Goal: Task Accomplishment & Management: Manage account settings

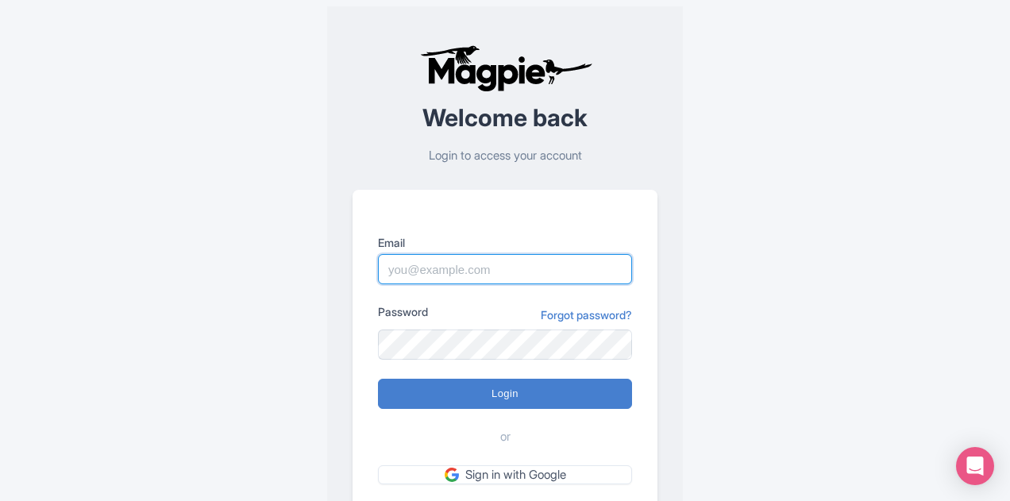
click at [468, 272] on input "Email" at bounding box center [505, 269] width 254 height 30
type input "[PERSON_NAME][EMAIL_ADDRESS][PERSON_NAME][DOMAIN_NAME]"
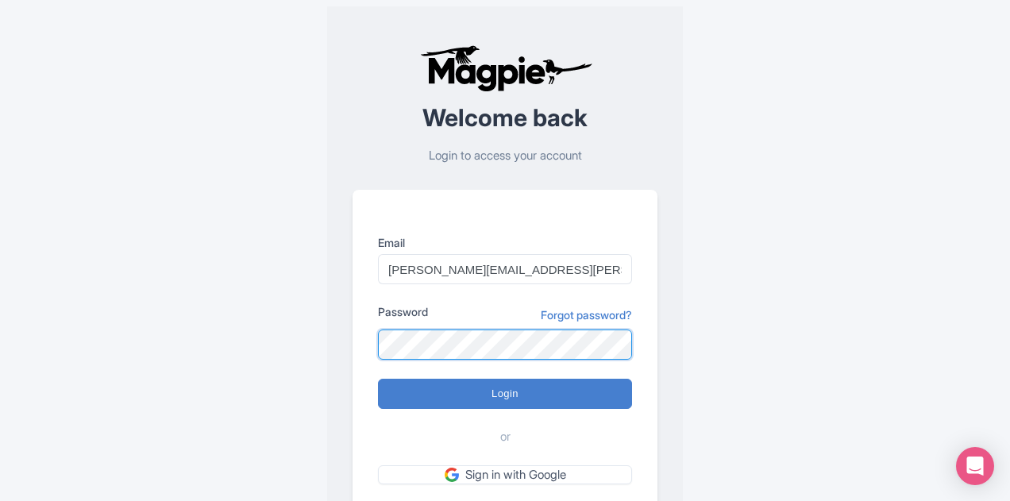
click at [378, 379] on input "Login" at bounding box center [505, 394] width 254 height 30
type input "Logging in..."
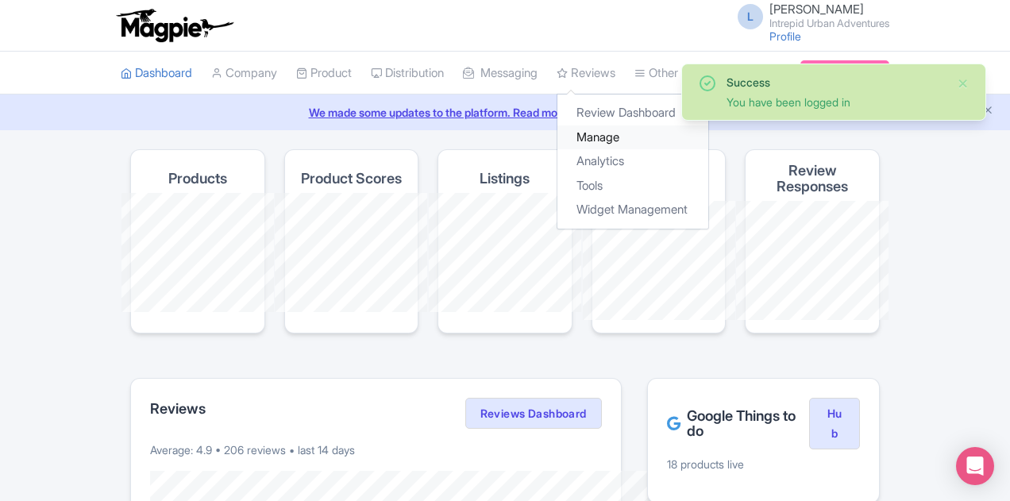
click at [557, 129] on link "Manage" at bounding box center [632, 137] width 151 height 25
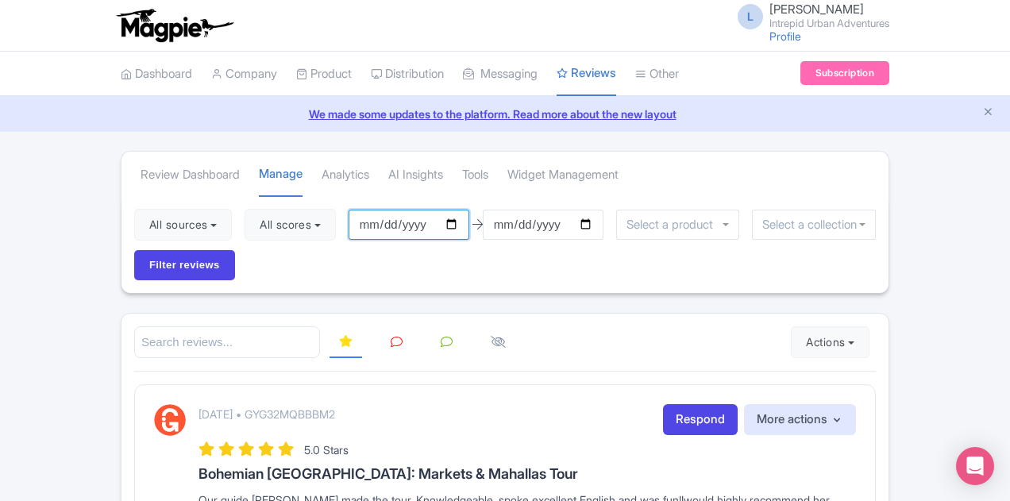
click at [357, 225] on input "[DATE]" at bounding box center [409, 225] width 121 height 30
click at [352, 221] on input "[DATE]" at bounding box center [409, 225] width 121 height 30
click at [360, 222] on input "[DATE]" at bounding box center [409, 225] width 121 height 30
type input "[DATE]"
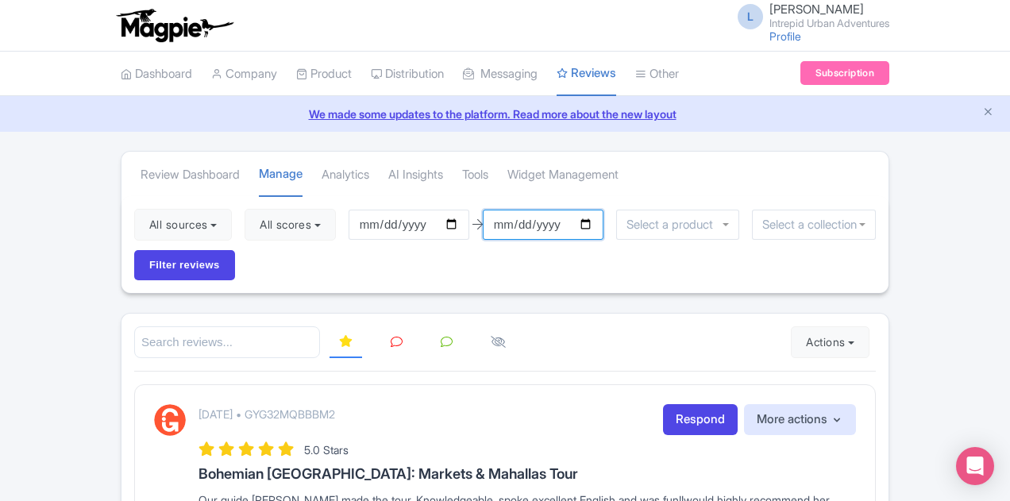
click at [495, 224] on input "[DATE]" at bounding box center [543, 225] width 121 height 30
type input "[DATE]"
click at [815, 223] on input "select-one" at bounding box center [813, 225] width 103 height 14
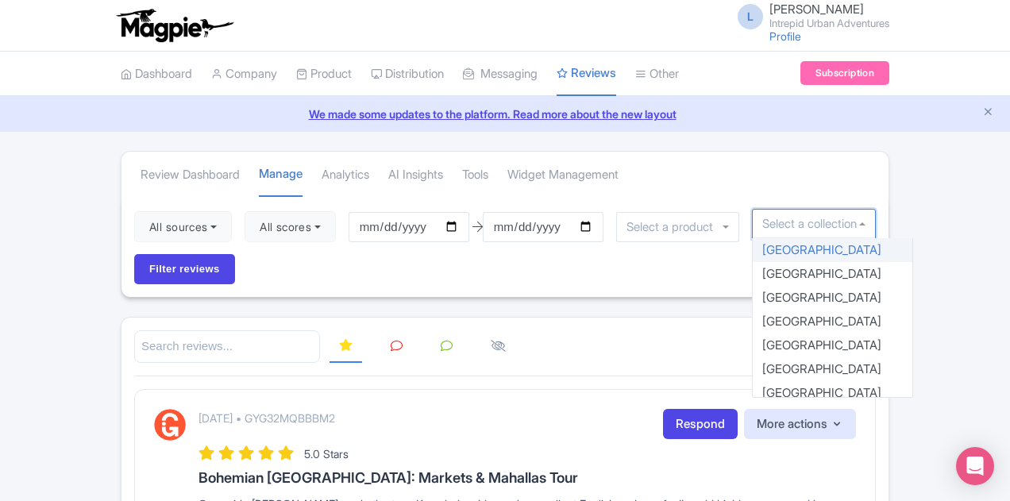
type input "z"
type input "se"
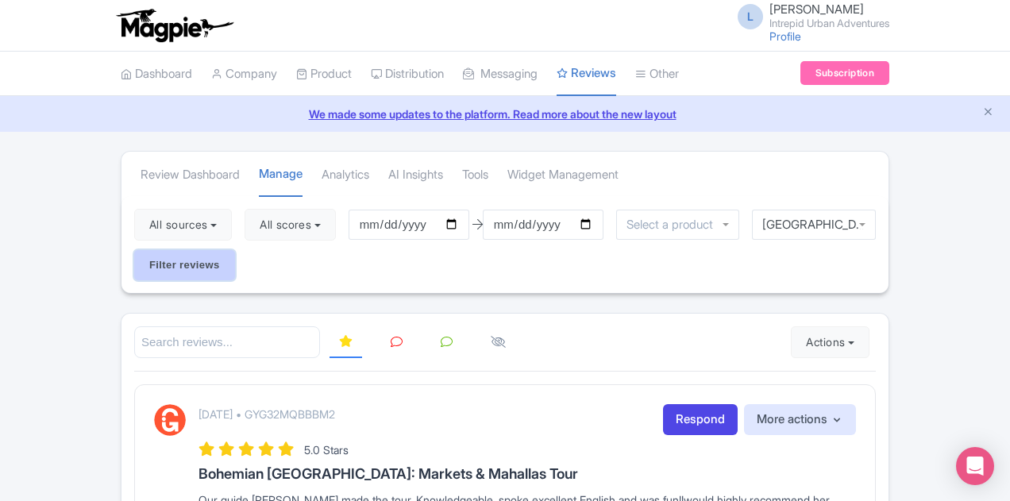
click at [235, 250] on input "Filter reviews" at bounding box center [184, 265] width 101 height 30
